Goal: Task Accomplishment & Management: Complete application form

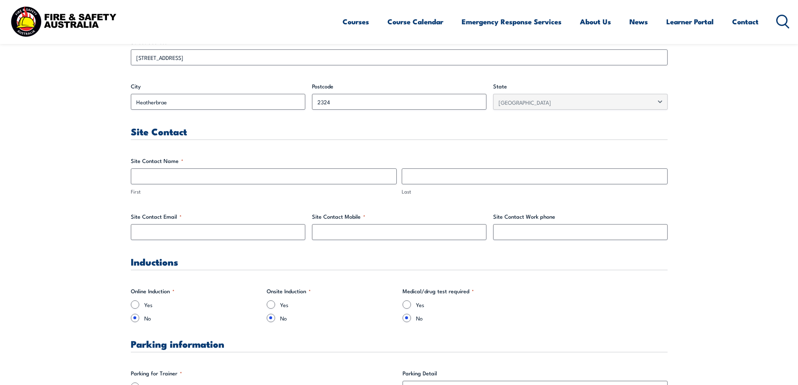
scroll to position [403, 0]
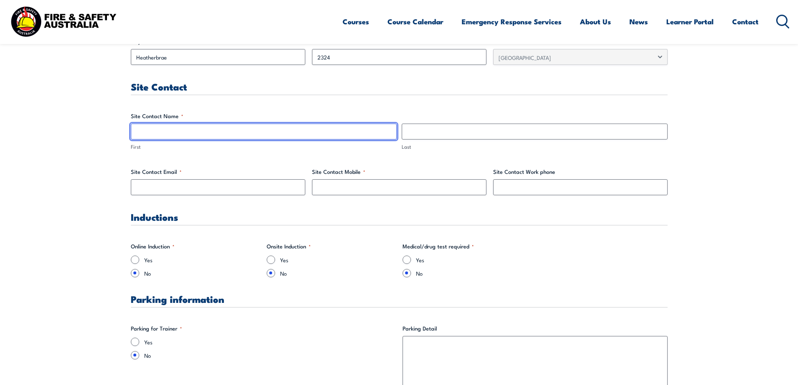
click at [165, 136] on input "First" at bounding box center [264, 132] width 266 height 16
type input "[PERSON_NAME]"
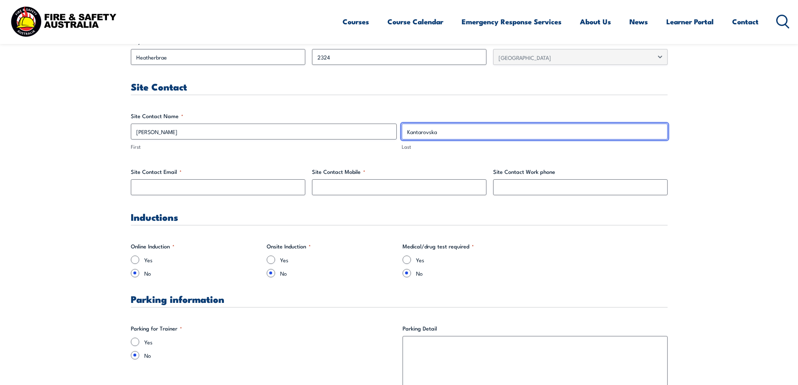
type input "Kantarovska"
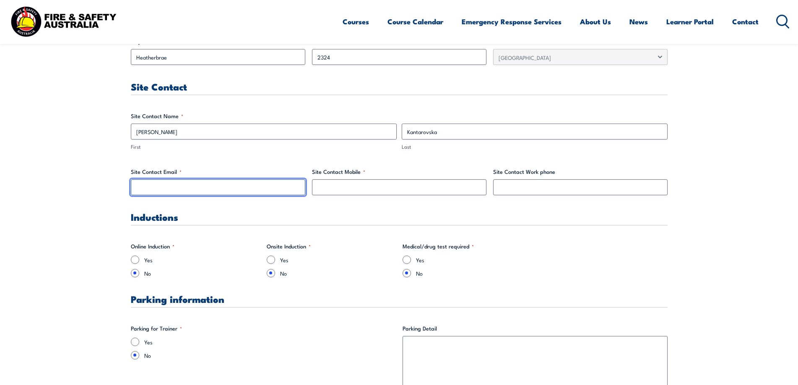
type input "m"
type input "w"
type input "[EMAIL_ADDRESS][DOMAIN_NAME]"
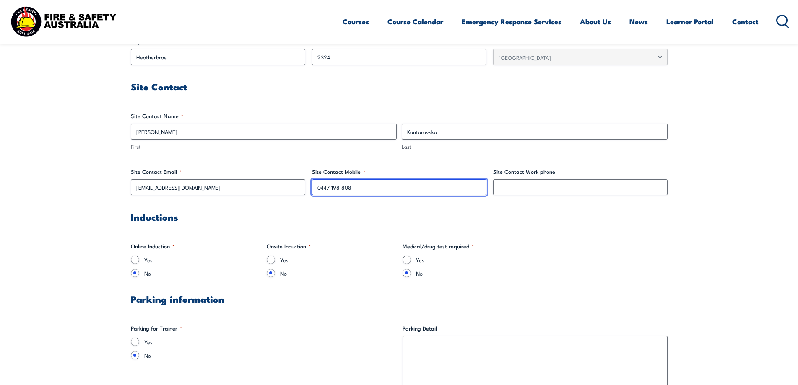
type input "0447 198 808"
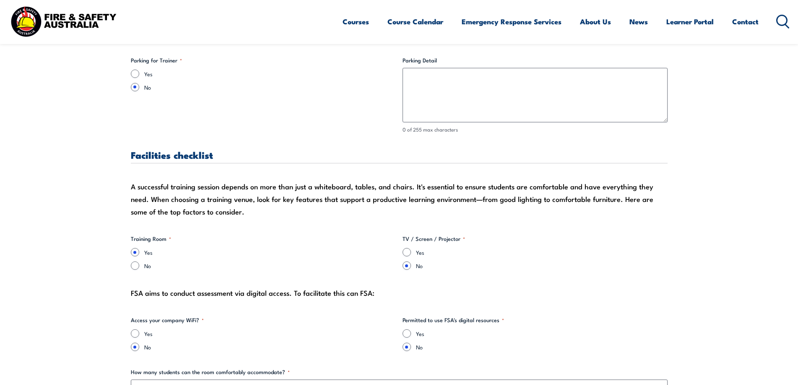
scroll to position [716, 0]
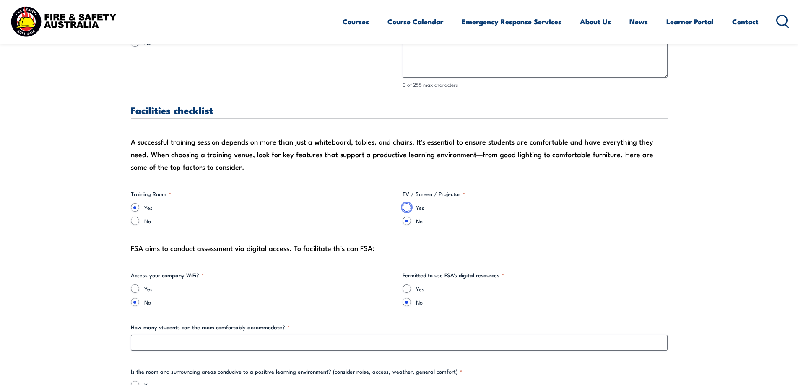
click at [405, 209] on input "Yes" at bounding box center [407, 207] width 8 height 8
radio input "true"
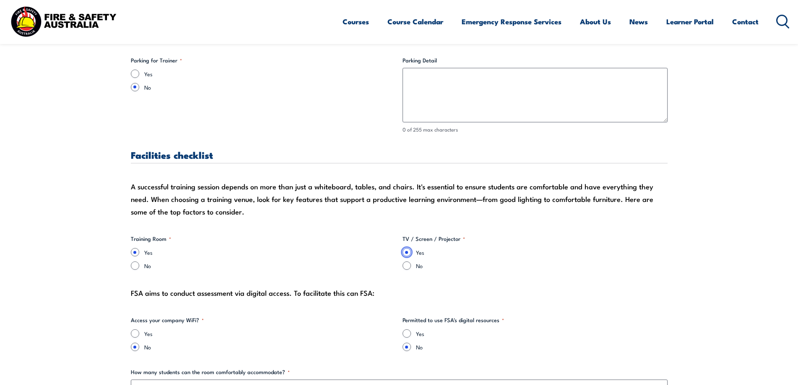
scroll to position [626, 0]
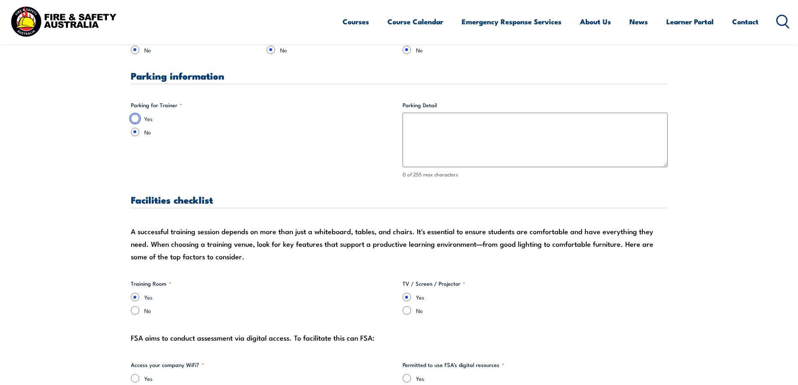
click at [134, 116] on input "Yes" at bounding box center [135, 118] width 8 height 8
radio input "true"
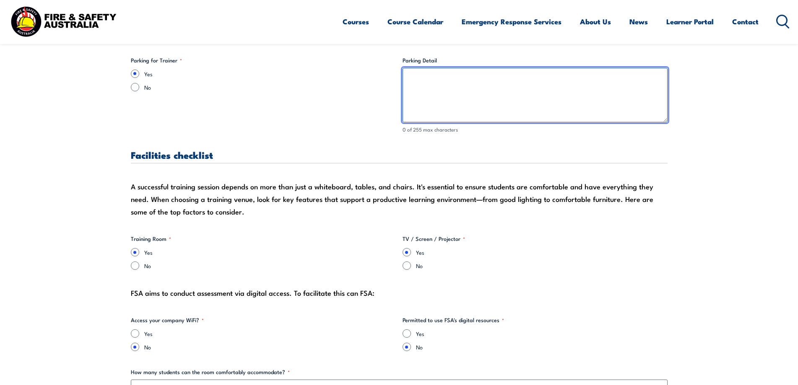
click at [489, 117] on textarea "Parking Detail" at bounding box center [535, 95] width 265 height 55
type textarea "P"
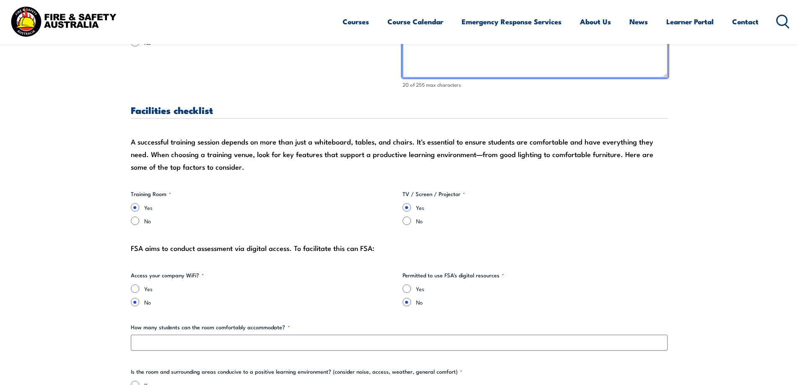
scroll to position [760, 0]
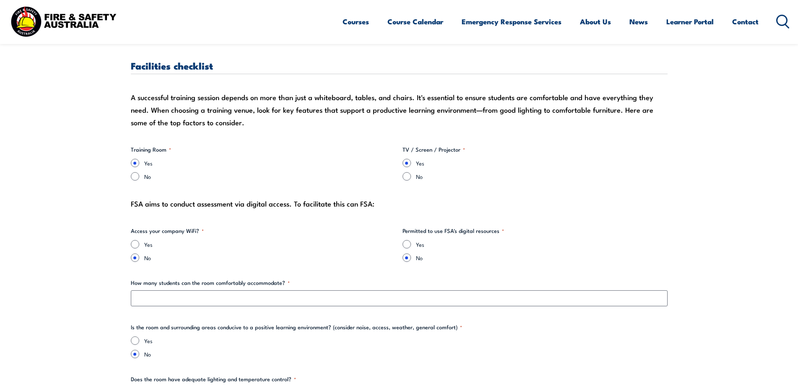
type textarea "Free parking on site"
click at [151, 245] on label "Yes" at bounding box center [270, 244] width 252 height 8
click at [139, 245] on input "Yes" at bounding box center [135, 244] width 8 height 8
radio input "true"
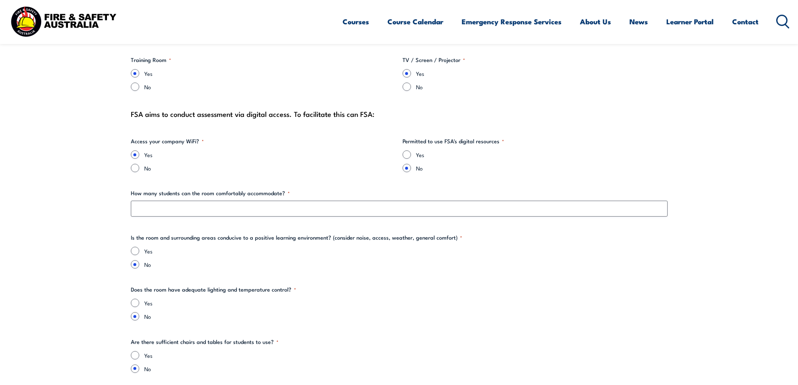
click at [411, 155] on div "Yes" at bounding box center [535, 155] width 265 height 8
click at [405, 157] on input "Yes" at bounding box center [407, 155] width 8 height 8
radio input "true"
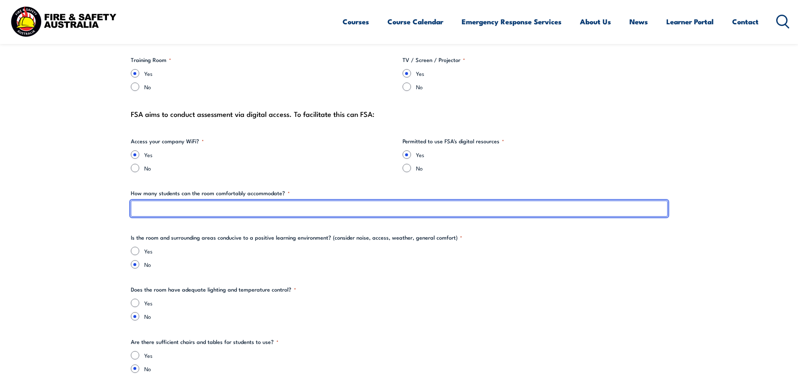
click at [226, 209] on input "How many students can the room comfortably accommodate? *" at bounding box center [399, 209] width 537 height 16
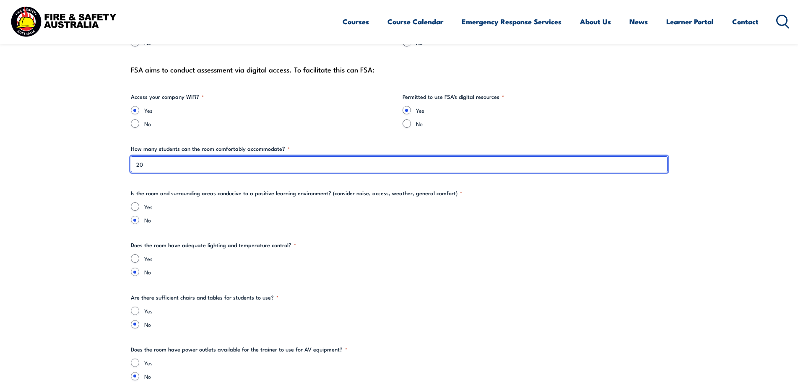
scroll to position [939, 0]
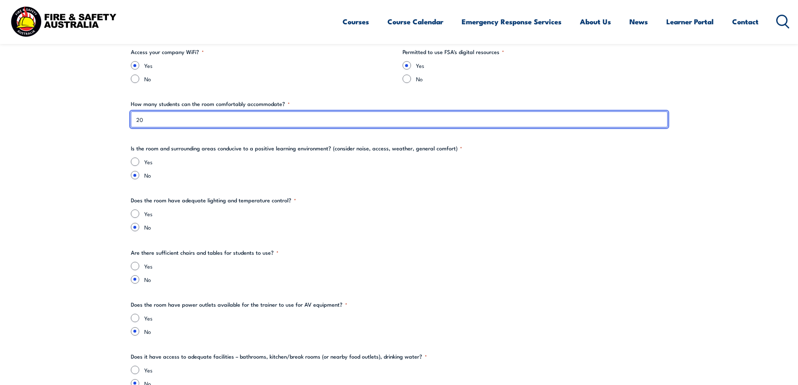
type input "20"
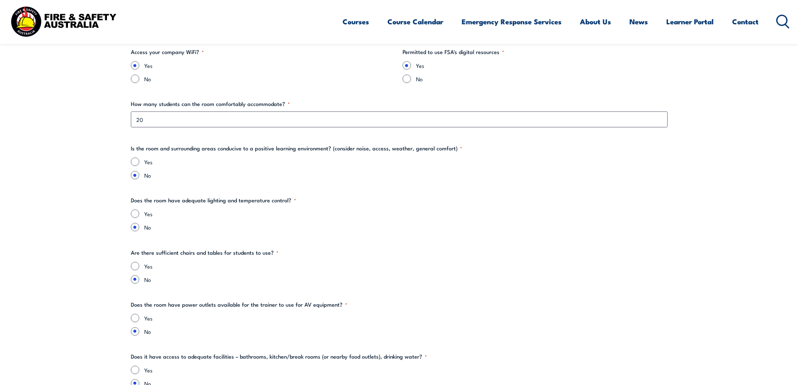
click at [148, 163] on label "Yes" at bounding box center [405, 162] width 523 height 8
click at [139, 163] on input "Yes" at bounding box center [135, 162] width 8 height 8
radio input "true"
click at [141, 216] on div "Yes" at bounding box center [399, 214] width 537 height 8
click at [136, 214] on input "Yes" at bounding box center [135, 214] width 8 height 8
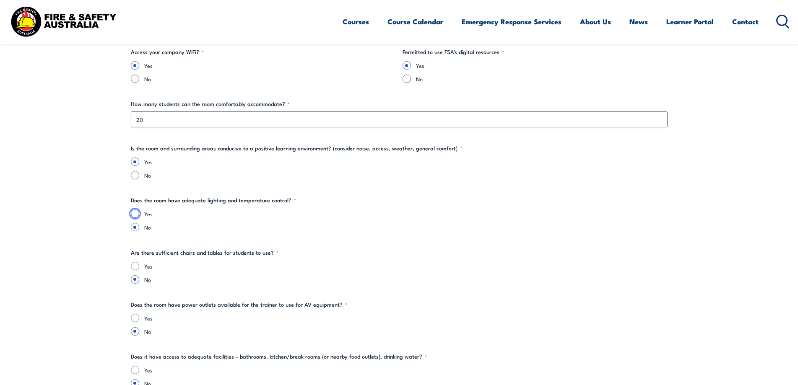
radio input "true"
click at [136, 267] on input "Yes" at bounding box center [135, 266] width 8 height 8
radio input "true"
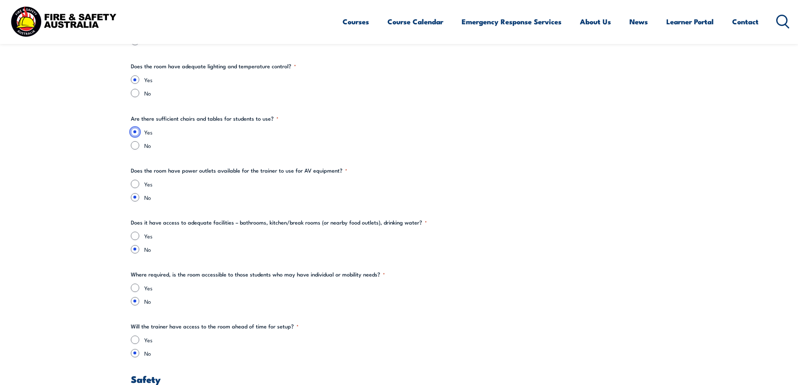
scroll to position [1118, 0]
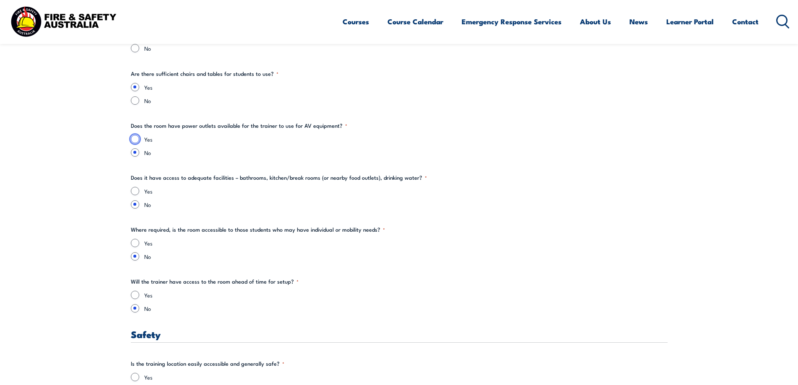
click at [135, 140] on input "Yes" at bounding box center [135, 139] width 8 height 8
radio input "true"
click at [136, 192] on input "Yes" at bounding box center [135, 191] width 8 height 8
radio input "true"
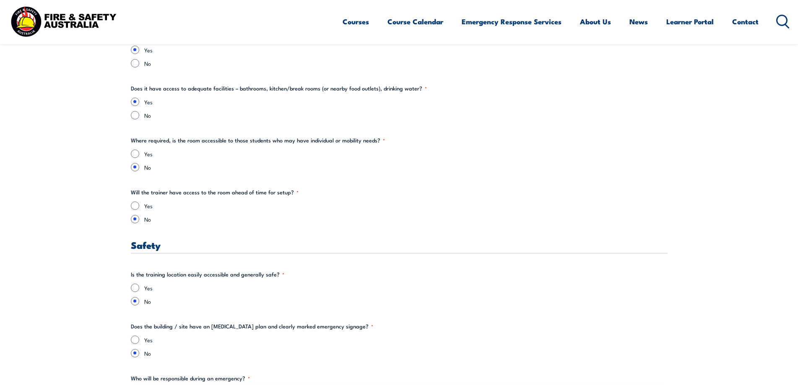
click at [141, 154] on div "Yes" at bounding box center [399, 154] width 537 height 8
click at [131, 152] on input "Yes" at bounding box center [135, 154] width 8 height 8
radio input "true"
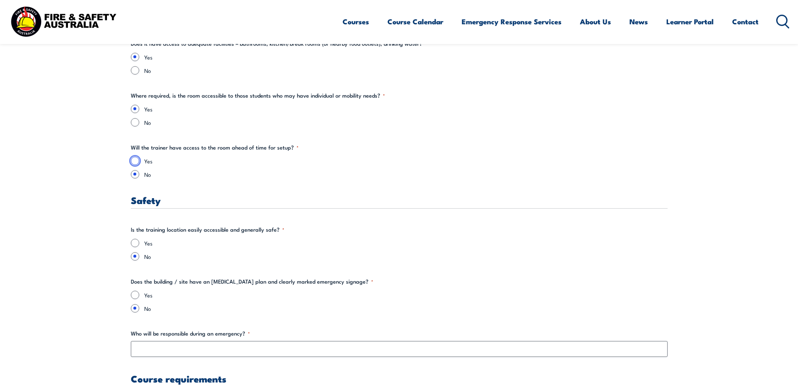
click at [132, 161] on input "Yes" at bounding box center [135, 161] width 8 height 8
radio input "true"
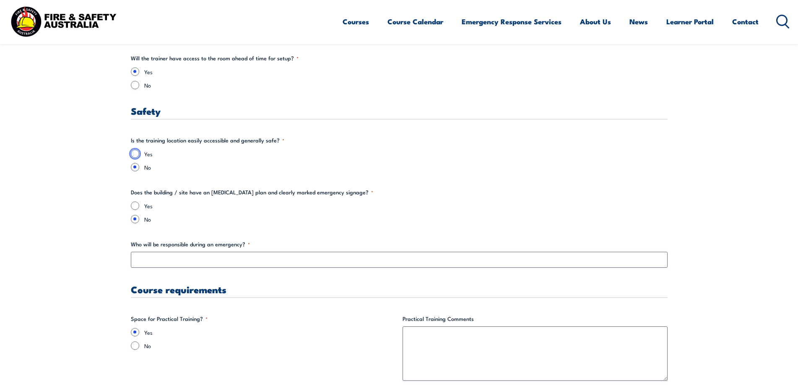
click at [137, 155] on input "Yes" at bounding box center [135, 154] width 8 height 8
radio input "true"
click at [134, 205] on input "Yes" at bounding box center [135, 206] width 8 height 8
radio input "true"
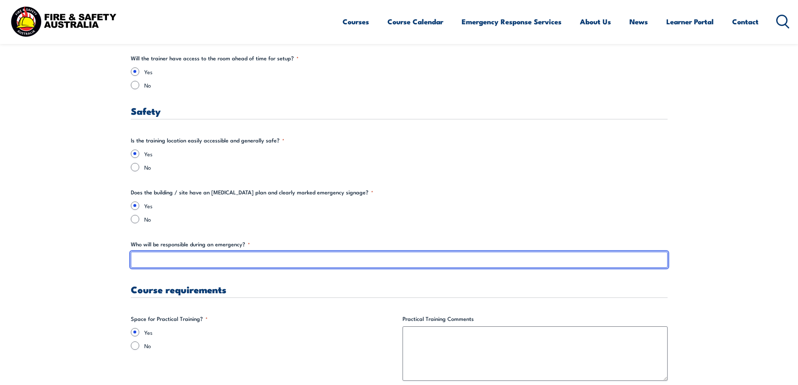
click at [160, 263] on input "Who will be responsible during an emergency? *" at bounding box center [399, 260] width 537 height 16
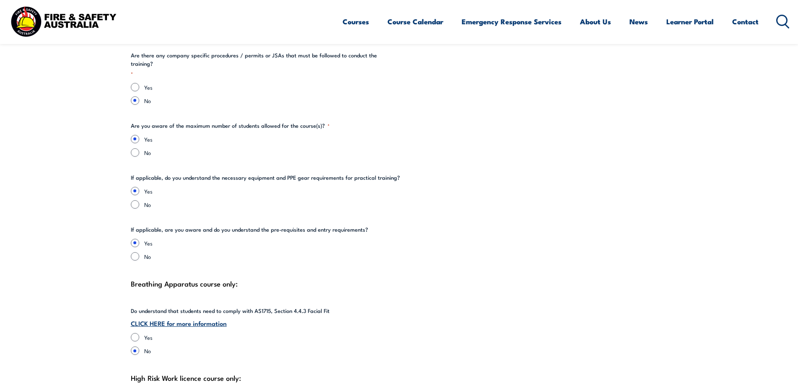
scroll to position [1744, 0]
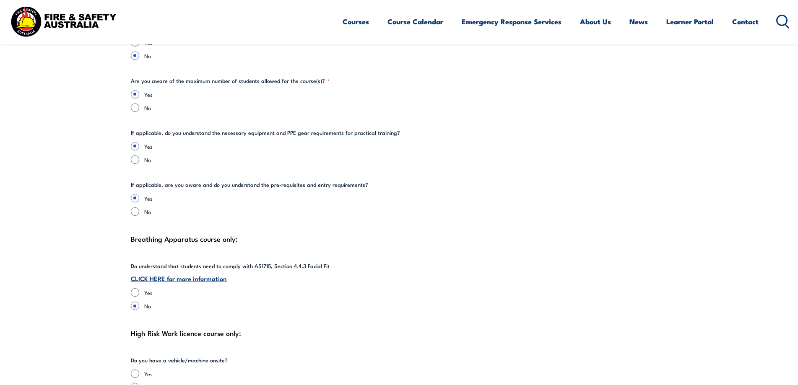
type input "[PERSON_NAME] / [PERSON_NAME]"
click at [149, 288] on label "Yes" at bounding box center [405, 292] width 523 height 8
click at [139, 288] on input "Yes" at bounding box center [135, 292] width 8 height 8
radio input "true"
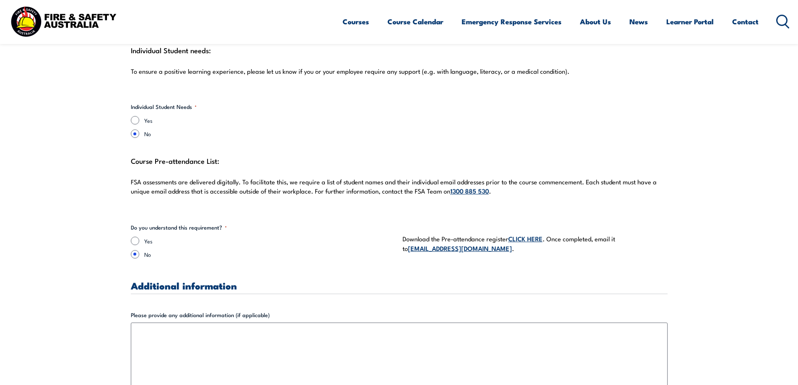
scroll to position [2236, 0]
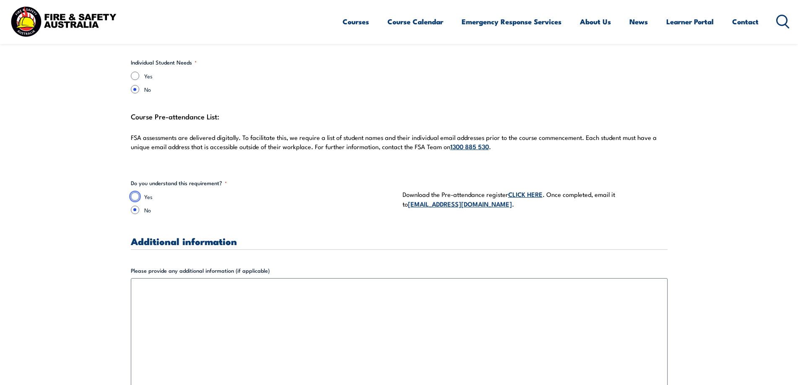
click at [137, 192] on input "Yes" at bounding box center [135, 196] width 8 height 8
radio input "true"
click at [529, 190] on link "CLICK HERE" at bounding box center [525, 194] width 34 height 9
click at [307, 192] on label "Yes" at bounding box center [270, 196] width 252 height 8
click at [139, 192] on input "Yes" at bounding box center [135, 196] width 8 height 8
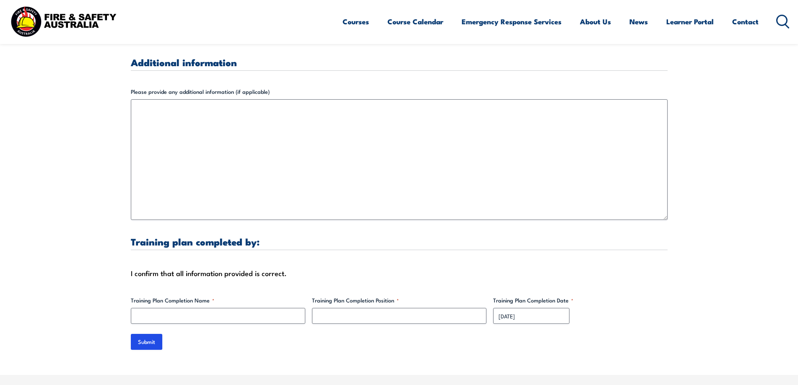
scroll to position [2504, 0]
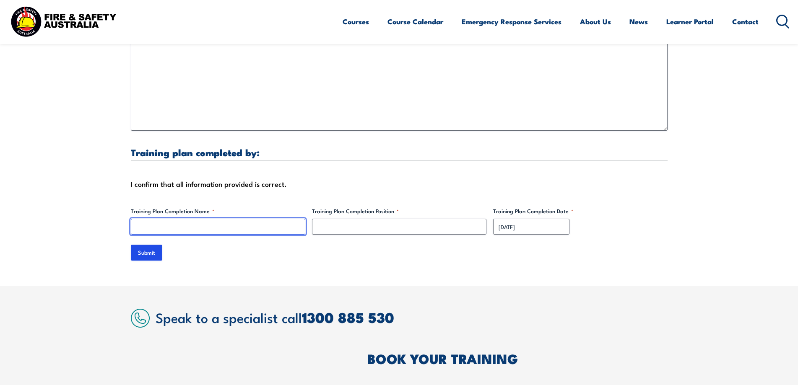
click at [200, 219] on input "Training Plan Completion Name *" at bounding box center [218, 227] width 174 height 16
type input "[PERSON_NAME]"
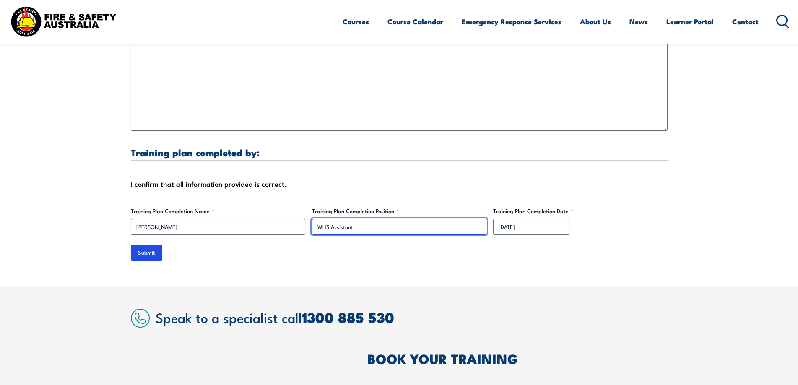
type input "WHS Assistant"
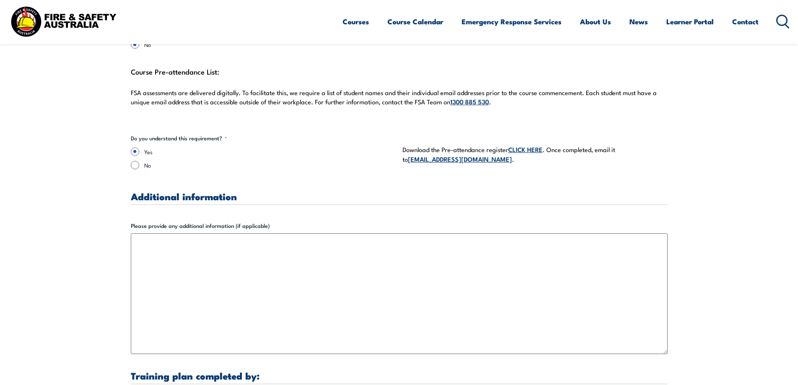
scroll to position [2415, 0]
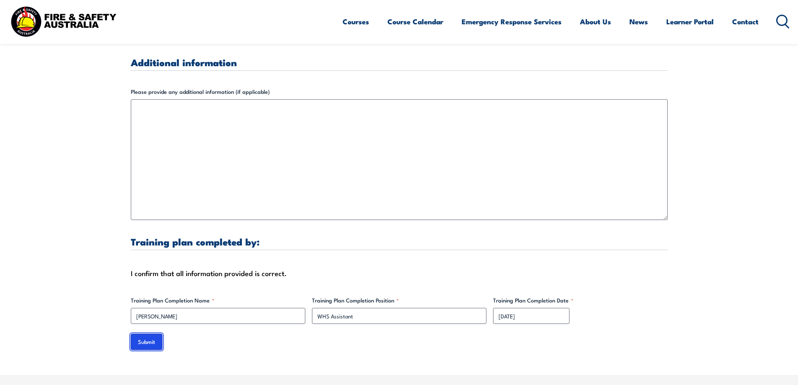
click at [160, 334] on input "Submit" at bounding box center [146, 342] width 31 height 16
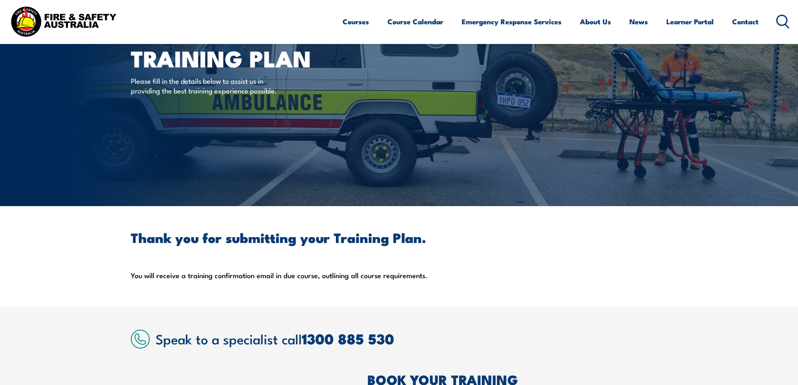
scroll to position [0, 0]
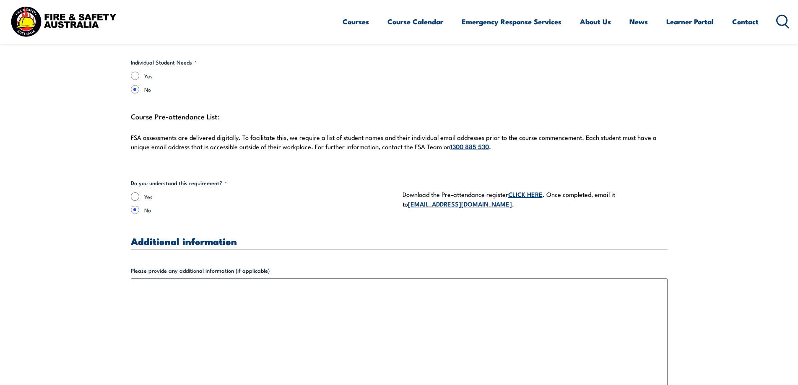
scroll to position [2326, 0]
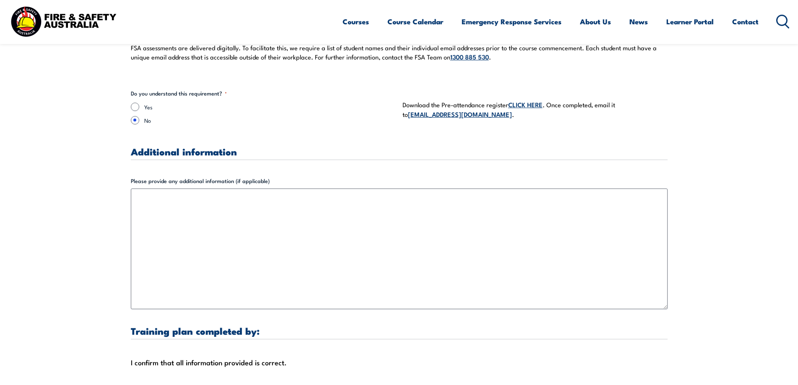
click at [535, 100] on link "CLICK HERE" at bounding box center [525, 104] width 34 height 9
